Goal: Obtain resource: Obtain resource

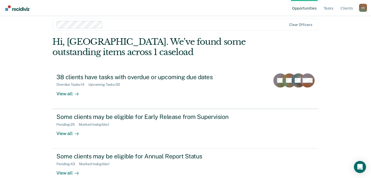
scroll to position [15, 0]
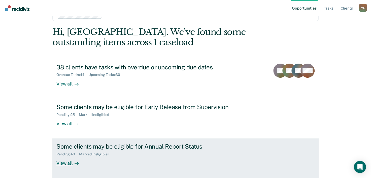
click at [89, 146] on div "Some clients may be eligible for Annual Report Status" at bounding box center [144, 146] width 177 height 7
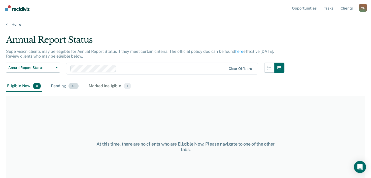
click at [61, 86] on div "Pending 43" at bounding box center [65, 86] width 30 height 11
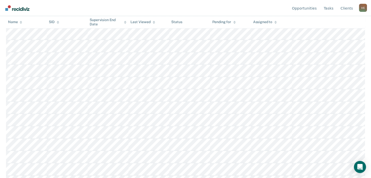
scroll to position [412, 0]
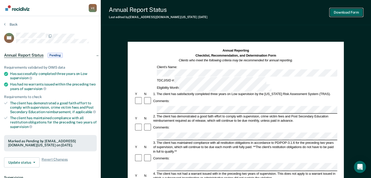
click at [345, 12] on button "Download Form" at bounding box center [346, 12] width 33 height 8
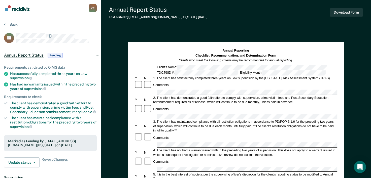
scroll to position [19, 0]
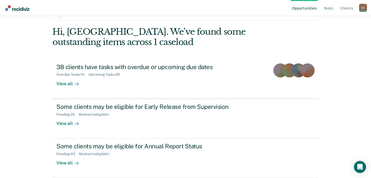
scroll to position [15, 0]
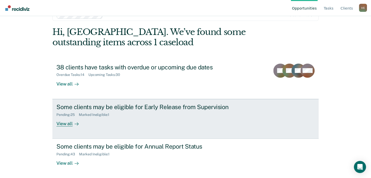
click at [107, 110] on div "Some clients may be eligible for Early Release from Supervision" at bounding box center [144, 107] width 177 height 7
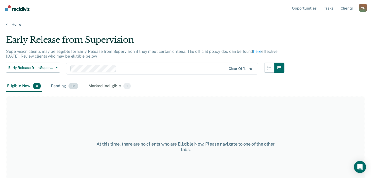
click at [57, 85] on div "Pending 25" at bounding box center [64, 86] width 29 height 11
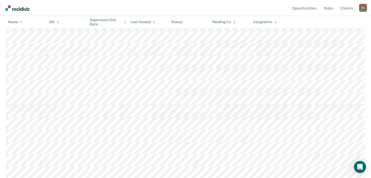
scroll to position [111, 0]
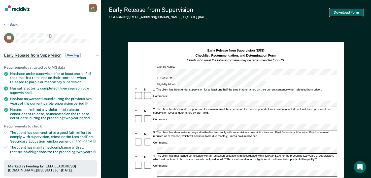
click at [345, 12] on button "Download Form" at bounding box center [346, 12] width 33 height 8
